Goal: Task Accomplishment & Management: Manage account settings

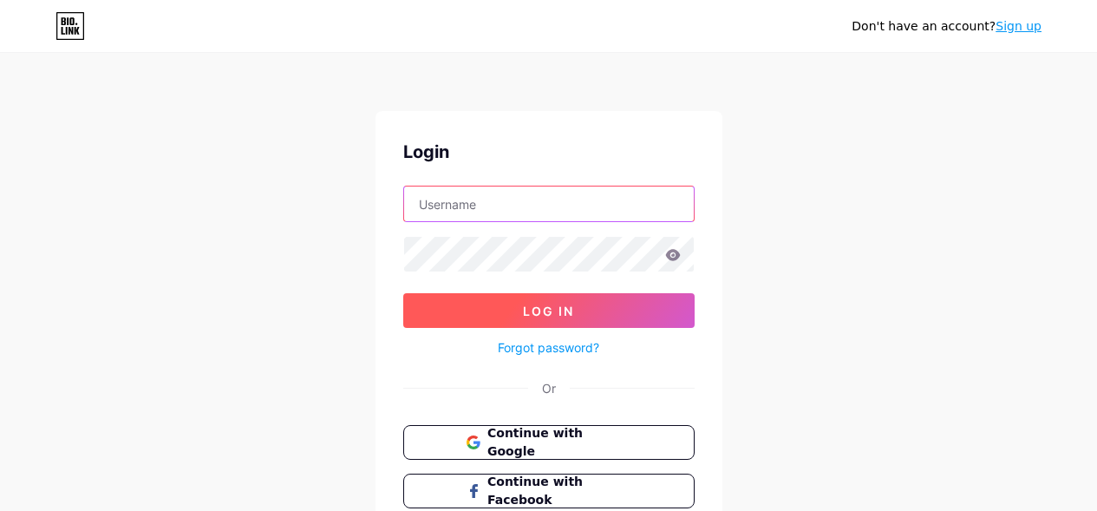
type input "[EMAIL_ADDRESS][DOMAIN_NAME]"
click at [558, 317] on span "Log In" at bounding box center [548, 310] width 51 height 15
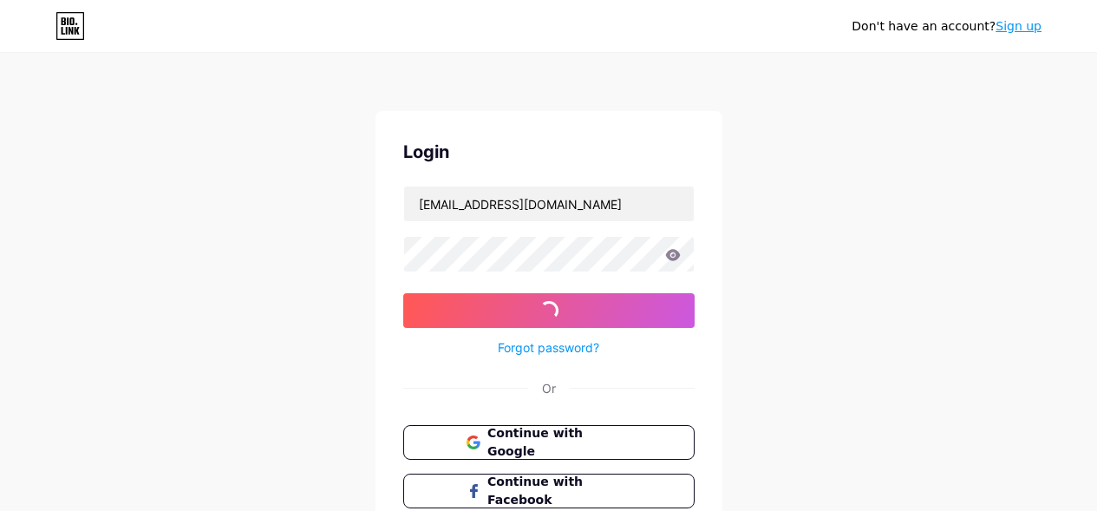
click at [672, 249] on icon at bounding box center [672, 254] width 15 height 11
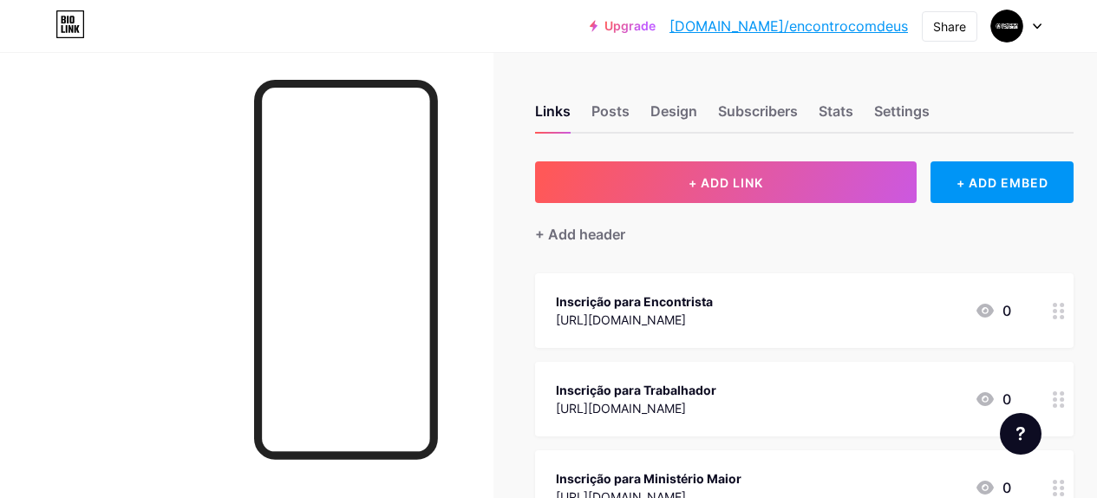
click at [870, 318] on div "Inscrição para Encontrista [URL][DOMAIN_NAME] 0" at bounding box center [783, 310] width 455 height 40
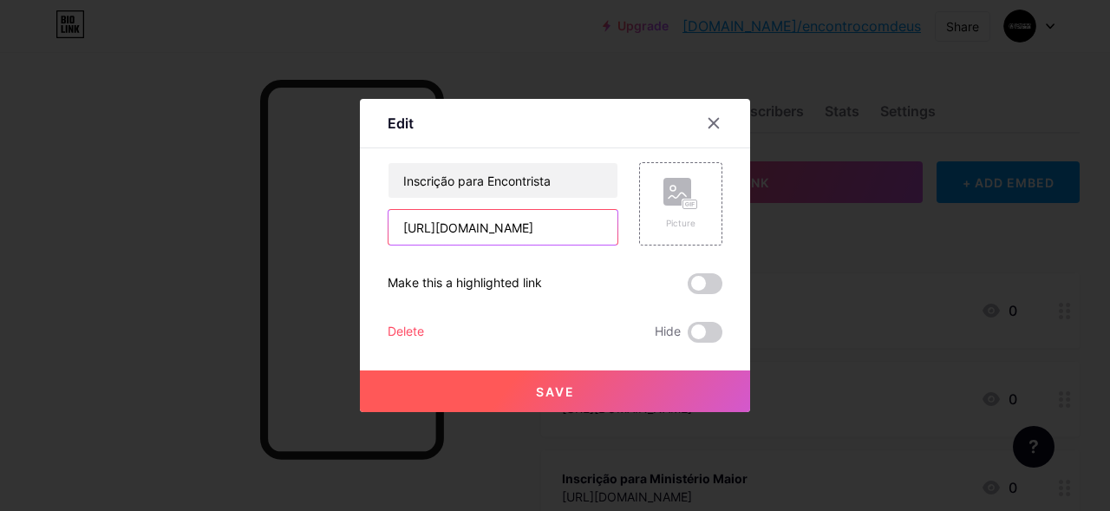
click at [496, 232] on input "[URL][DOMAIN_NAME]" at bounding box center [502, 227] width 229 height 35
paste input "aFiCV5Sj4pGnBWVP9"
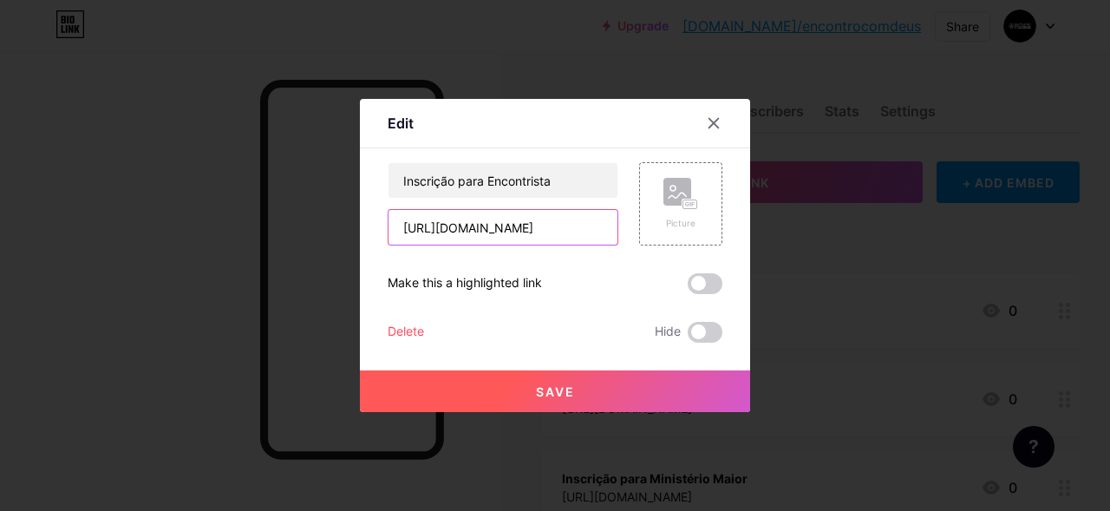
scroll to position [0, 26]
type input "[URL][DOMAIN_NAME]"
click at [620, 386] on button "Save" at bounding box center [555, 391] width 390 height 42
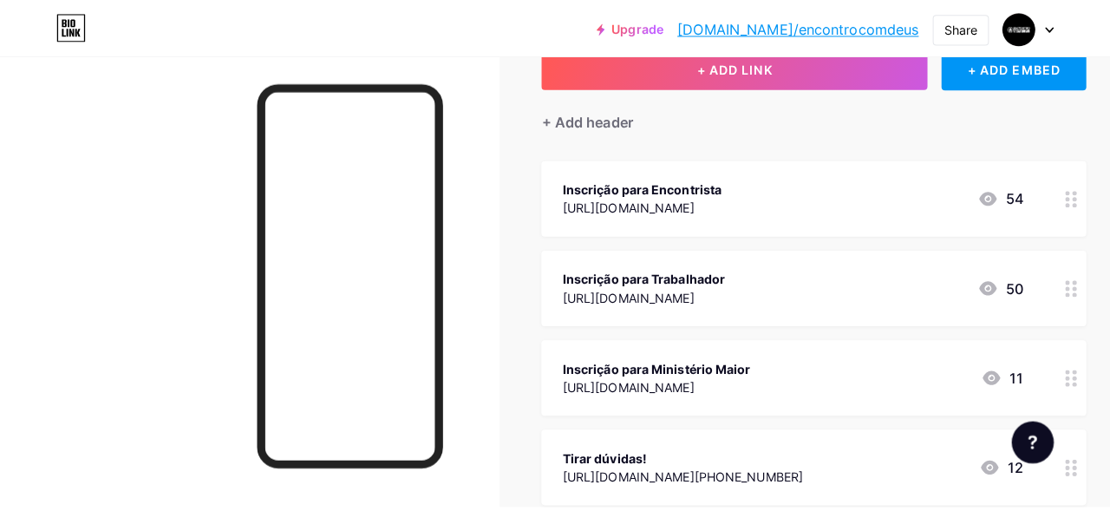
scroll to position [122, 0]
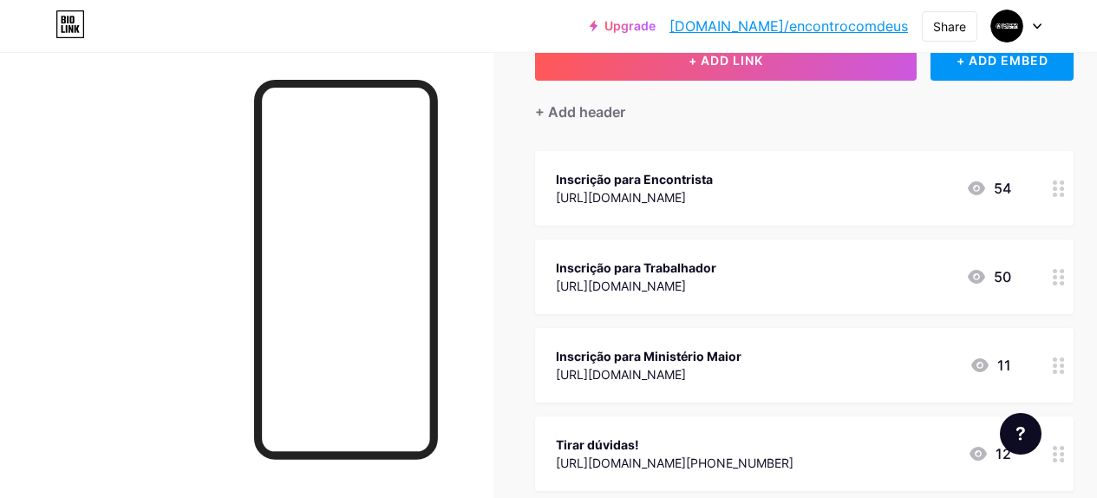
click at [1050, 273] on div at bounding box center [1058, 276] width 29 height 75
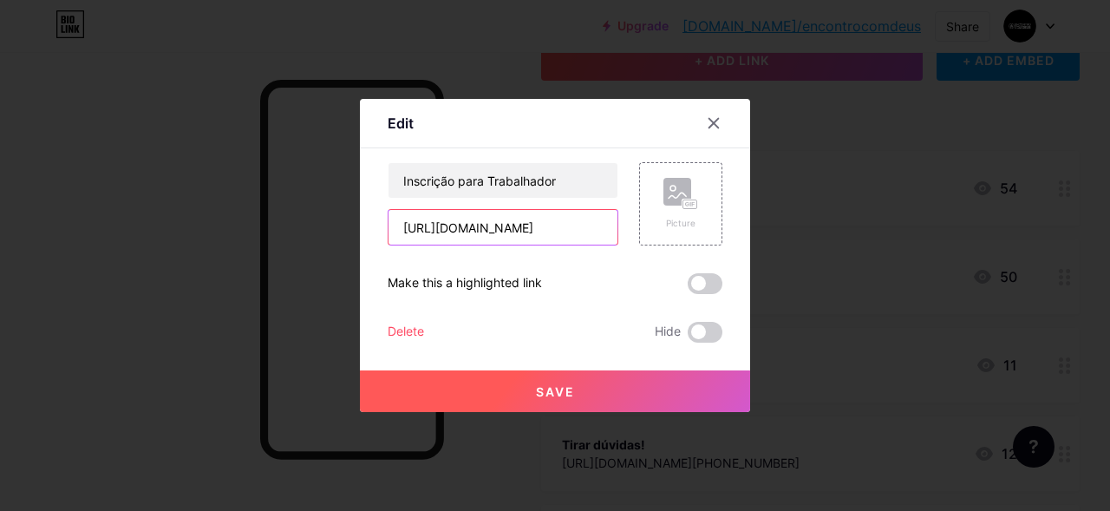
click at [565, 226] on input "[URL][DOMAIN_NAME]" at bounding box center [502, 227] width 229 height 35
paste input "9ktAzTuJwzXTux5a7"
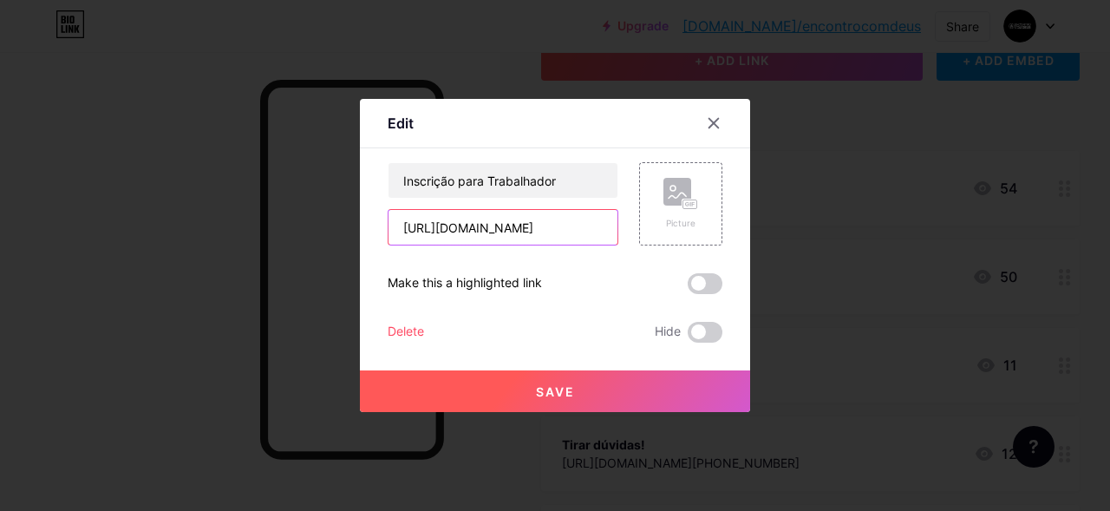
type input "[URL][DOMAIN_NAME]"
click at [596, 396] on button "Save" at bounding box center [555, 391] width 390 height 42
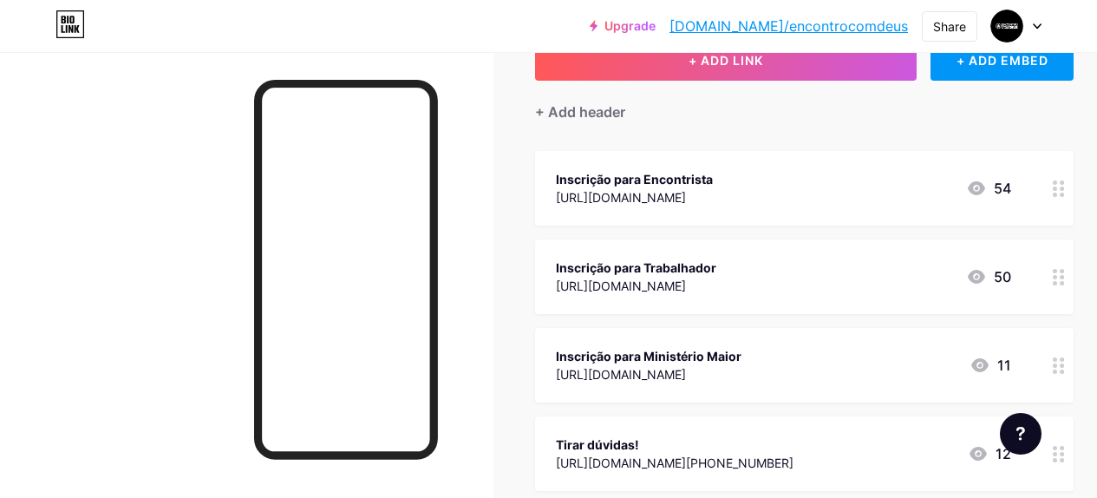
click at [805, 358] on div "Inscrição para Ministério Maior [URL][DOMAIN_NAME] 11" at bounding box center [783, 365] width 455 height 40
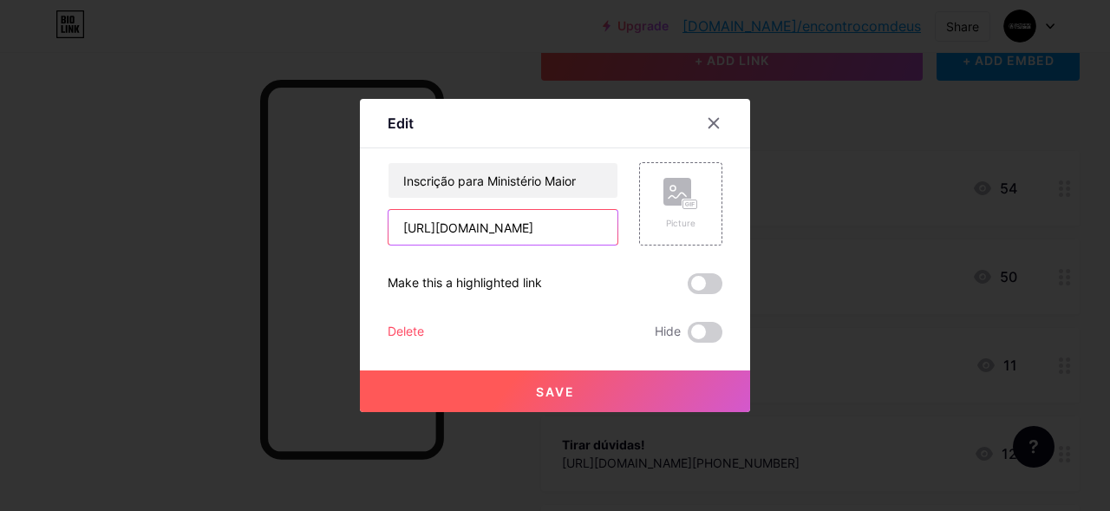
click at [534, 232] on input "[URL][DOMAIN_NAME]" at bounding box center [502, 227] width 229 height 35
click at [534, 231] on input "[URL][DOMAIN_NAME]" at bounding box center [502, 227] width 229 height 35
paste input "V6gw1ZtiHbfS7zg5"
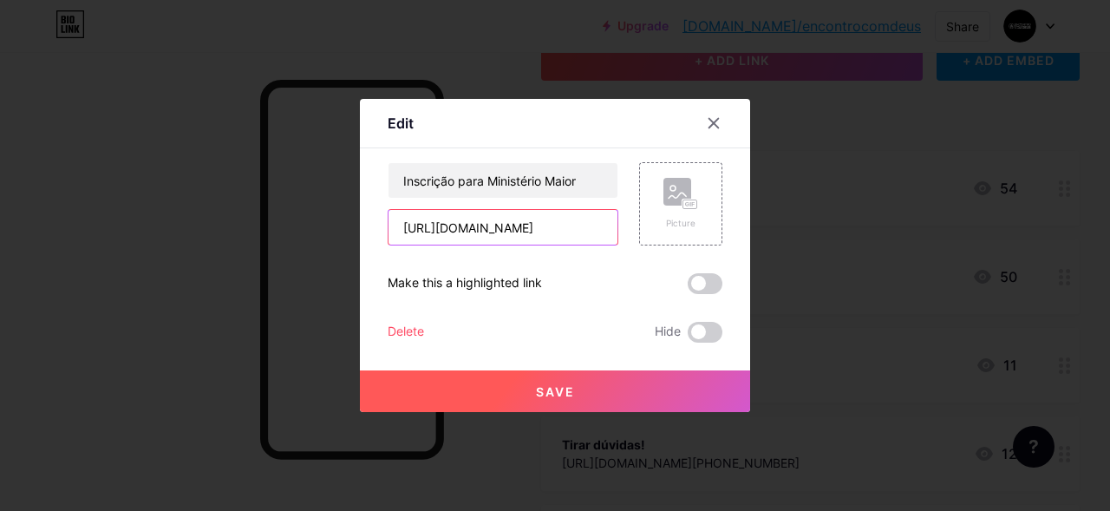
type input "[URL][DOMAIN_NAME]"
click at [537, 379] on button "Save" at bounding box center [555, 391] width 390 height 42
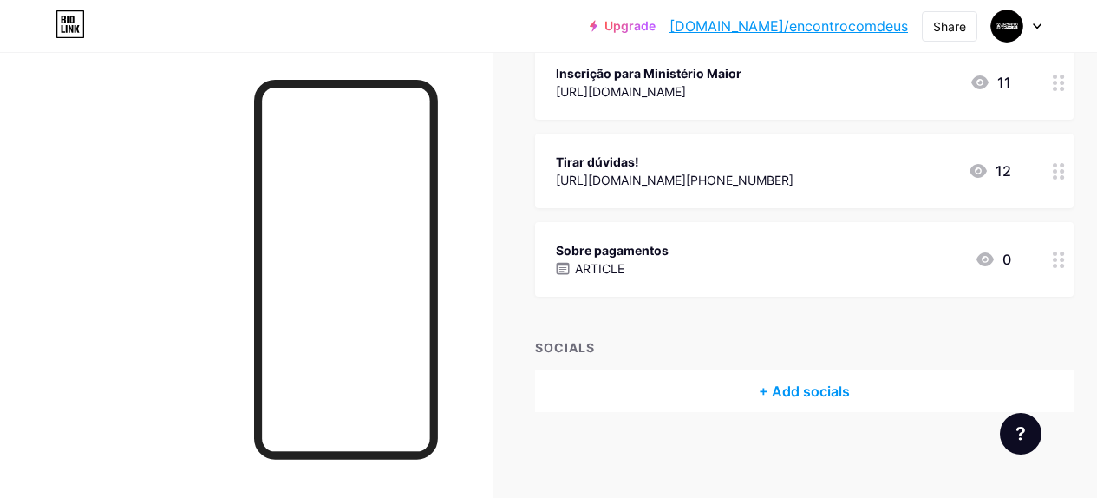
scroll to position [0, 0]
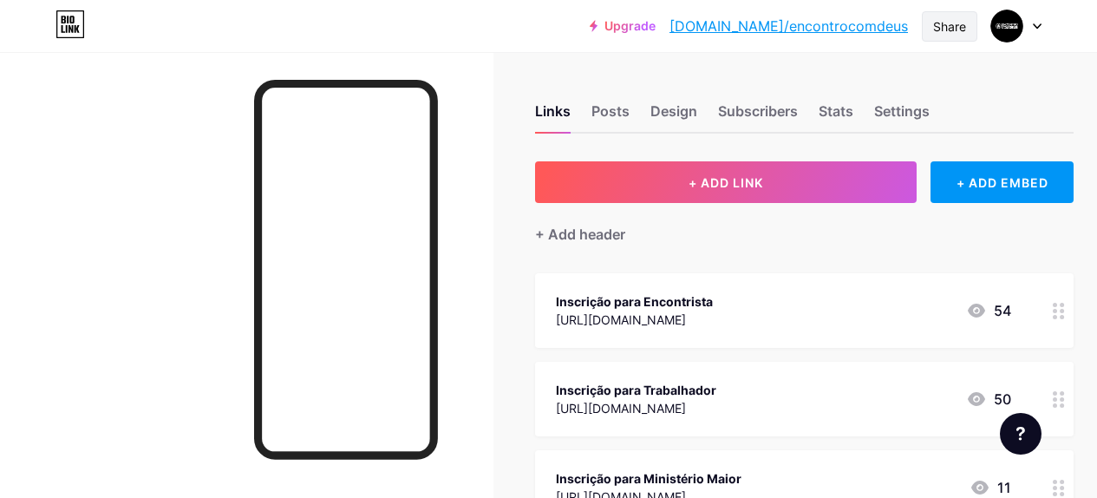
click at [942, 26] on div "Share" at bounding box center [949, 26] width 33 height 18
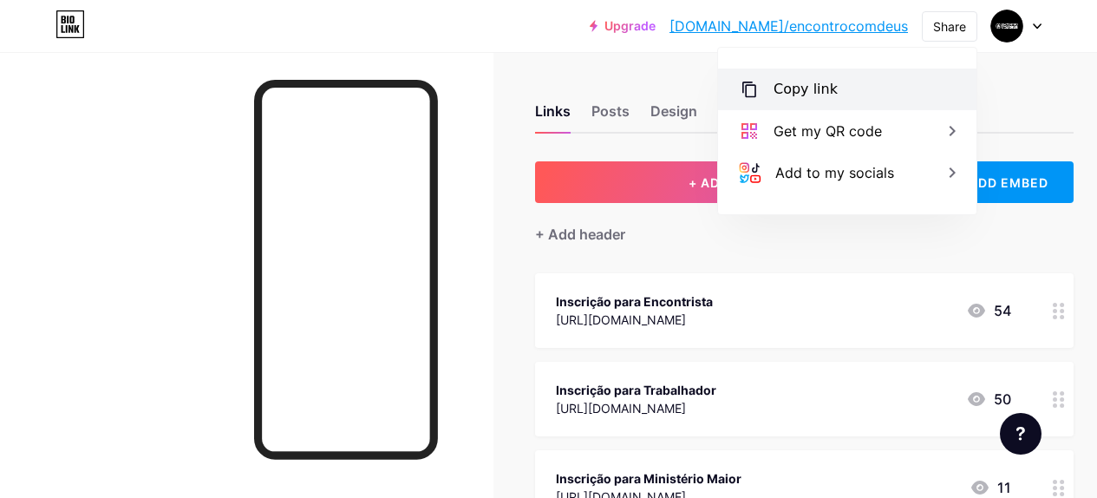
click at [869, 94] on div "Copy link" at bounding box center [847, 89] width 258 height 42
